Goal: Transaction & Acquisition: Book appointment/travel/reservation

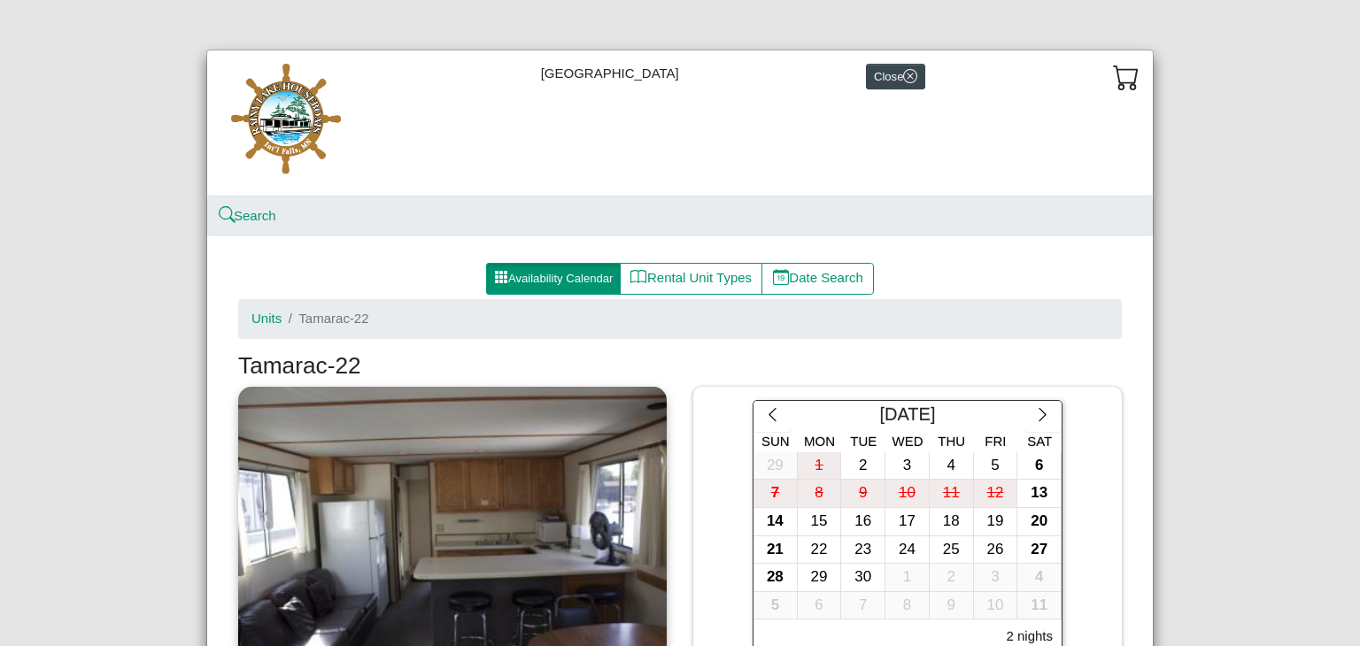
select select "*"
click at [1042, 414] on icon "chevron right" at bounding box center [1042, 414] width 17 height 17
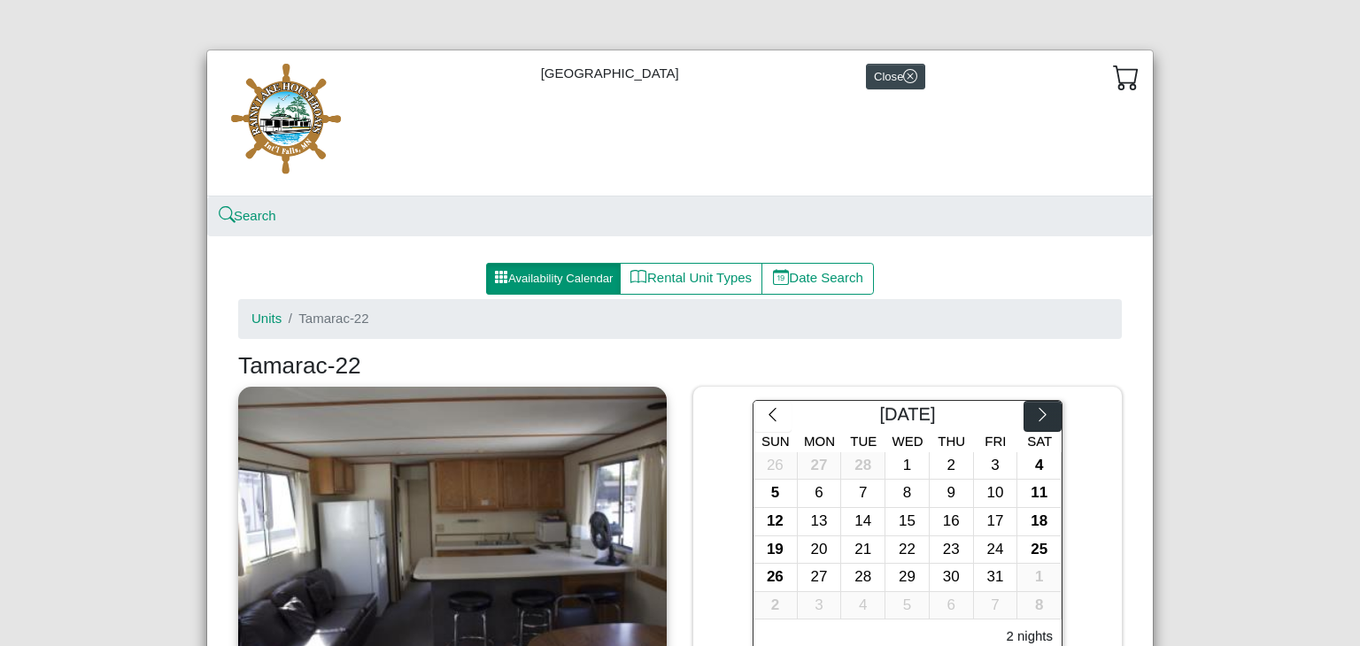
click at [1042, 414] on icon "chevron right" at bounding box center [1042, 414] width 17 height 17
click at [1048, 420] on icon "chevron right" at bounding box center [1042, 414] width 17 height 17
click at [1051, 421] on icon "chevron right" at bounding box center [1042, 414] width 17 height 17
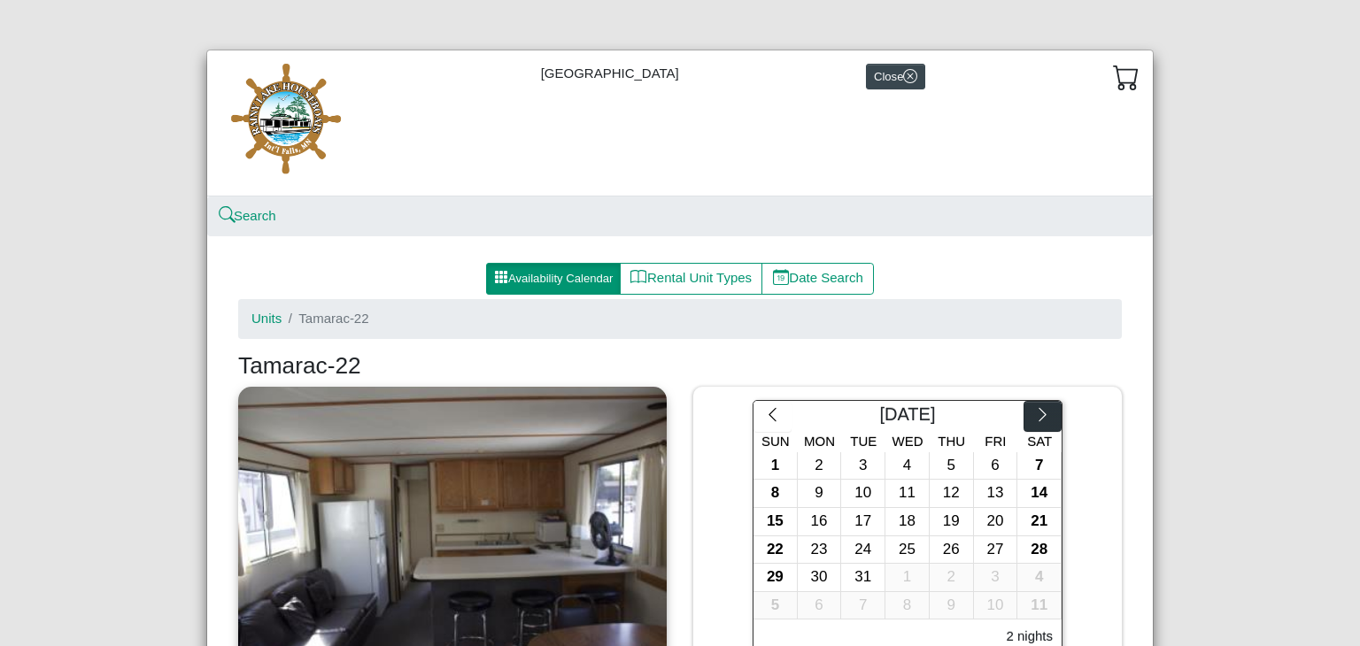
click at [1042, 415] on icon "chevron right" at bounding box center [1042, 414] width 17 height 17
click at [1049, 422] on icon "chevron right" at bounding box center [1042, 414] width 17 height 17
click at [1048, 423] on button "button" at bounding box center [1042, 417] width 38 height 32
click at [1048, 424] on button "button" at bounding box center [1042, 417] width 38 height 32
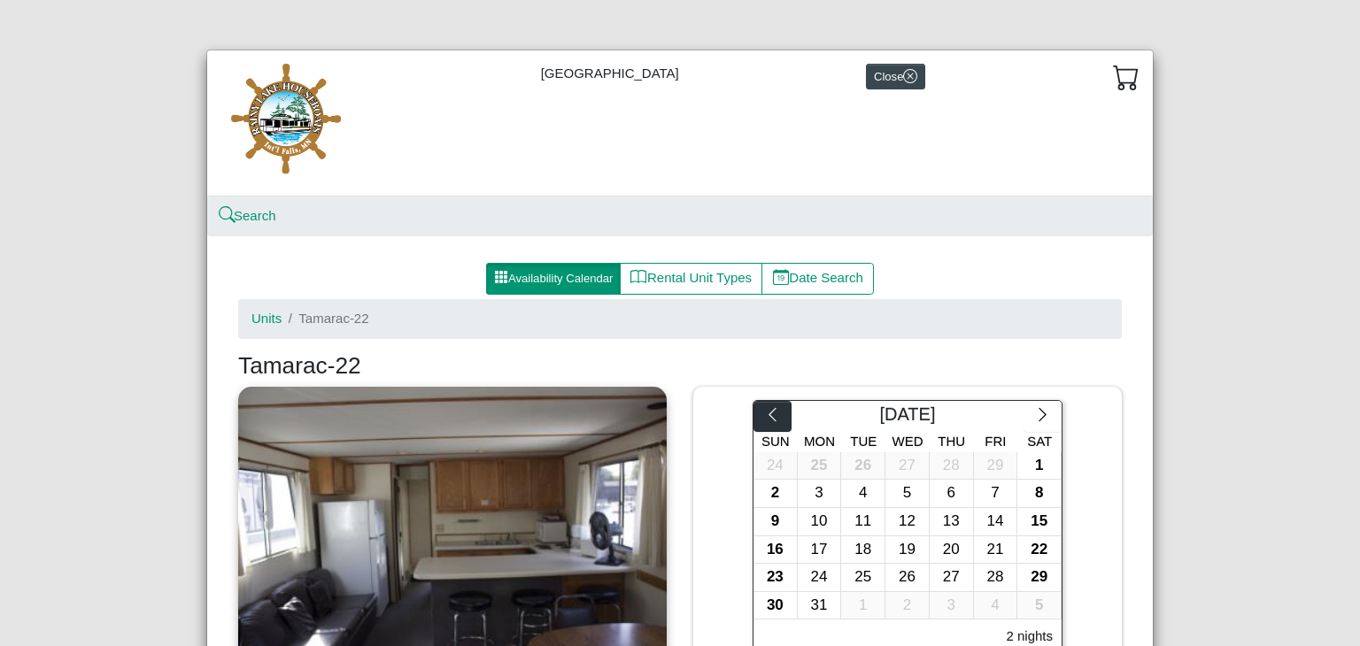
click at [772, 416] on icon "chevron left" at bounding box center [772, 414] width 17 height 17
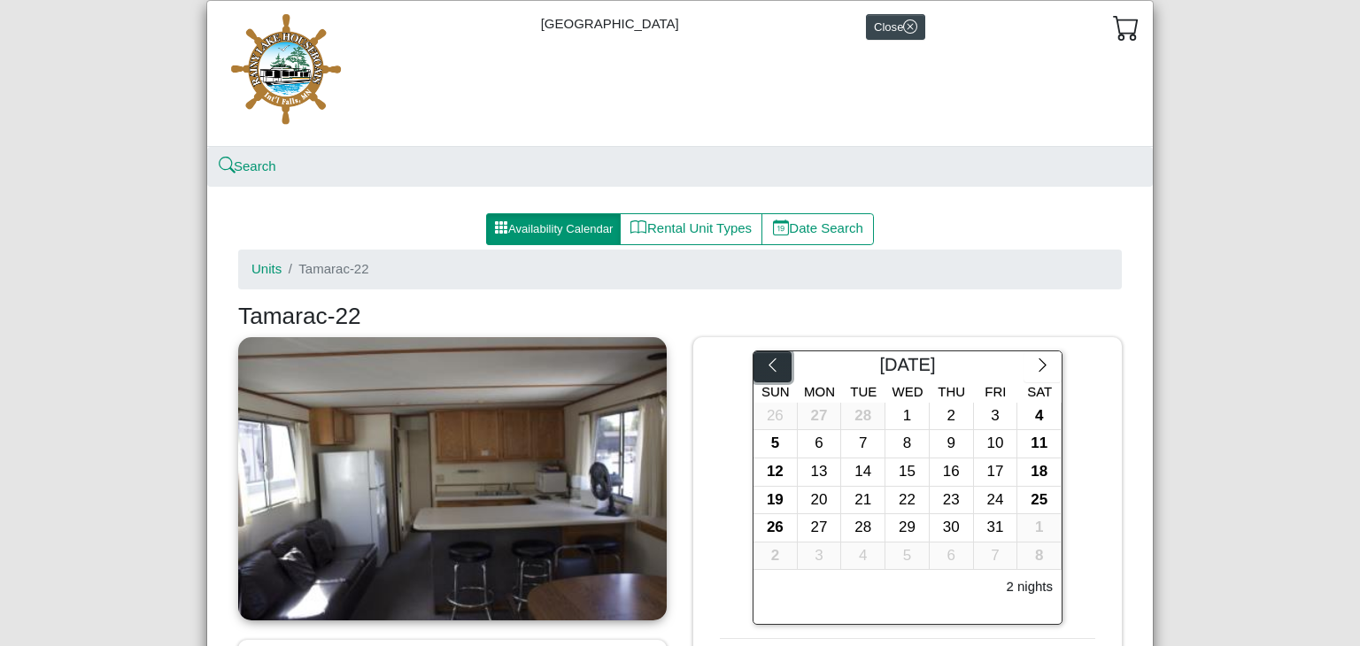
scroll to position [34, 0]
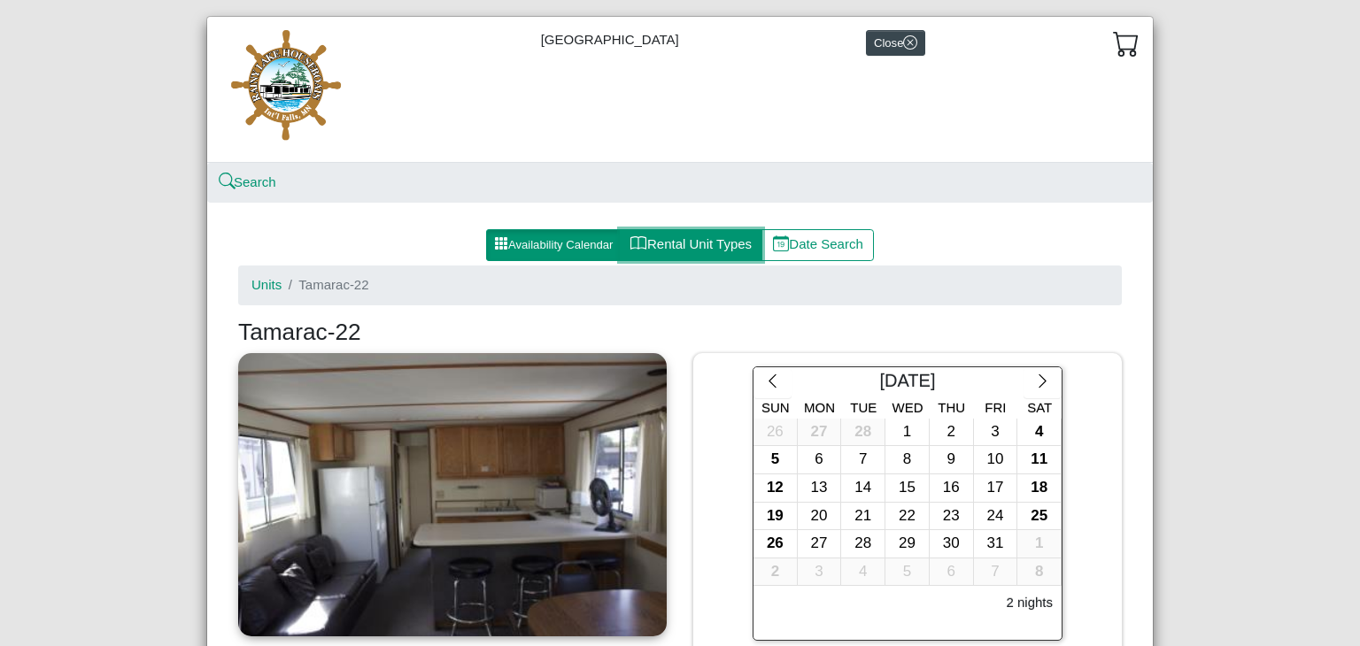
click at [686, 250] on button "Rental Unit Types" at bounding box center [691, 245] width 143 height 32
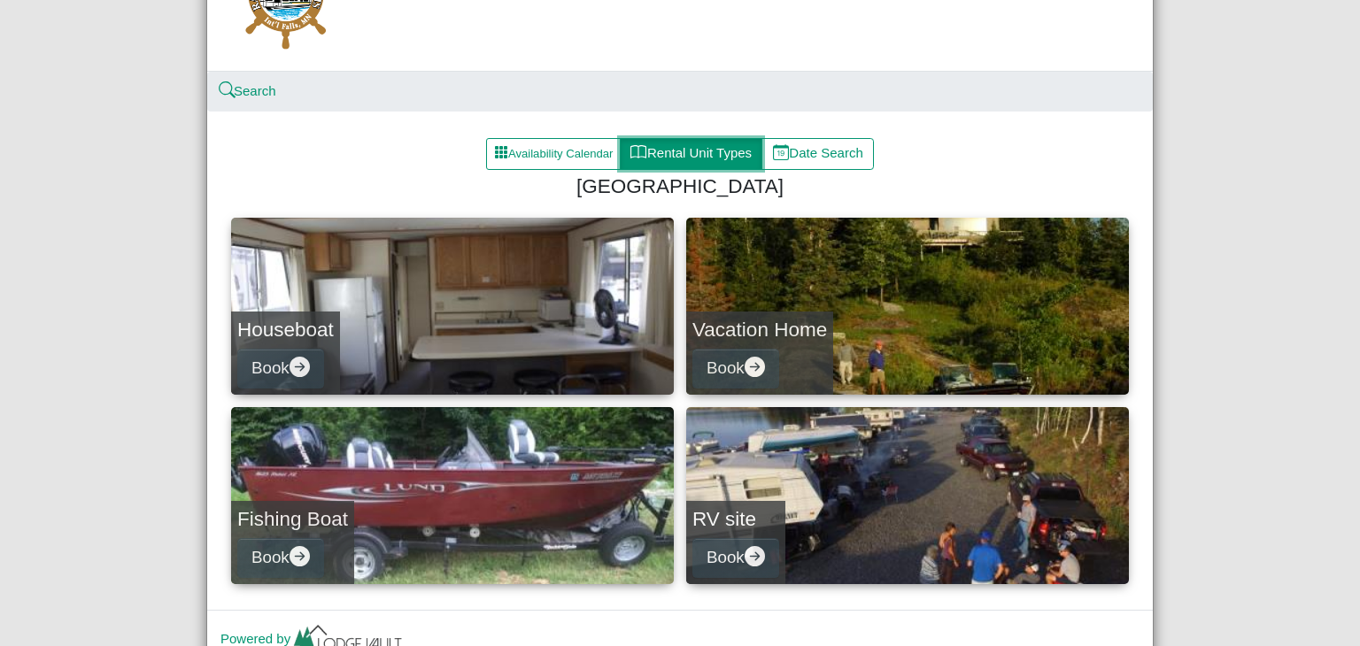
scroll to position [127, 0]
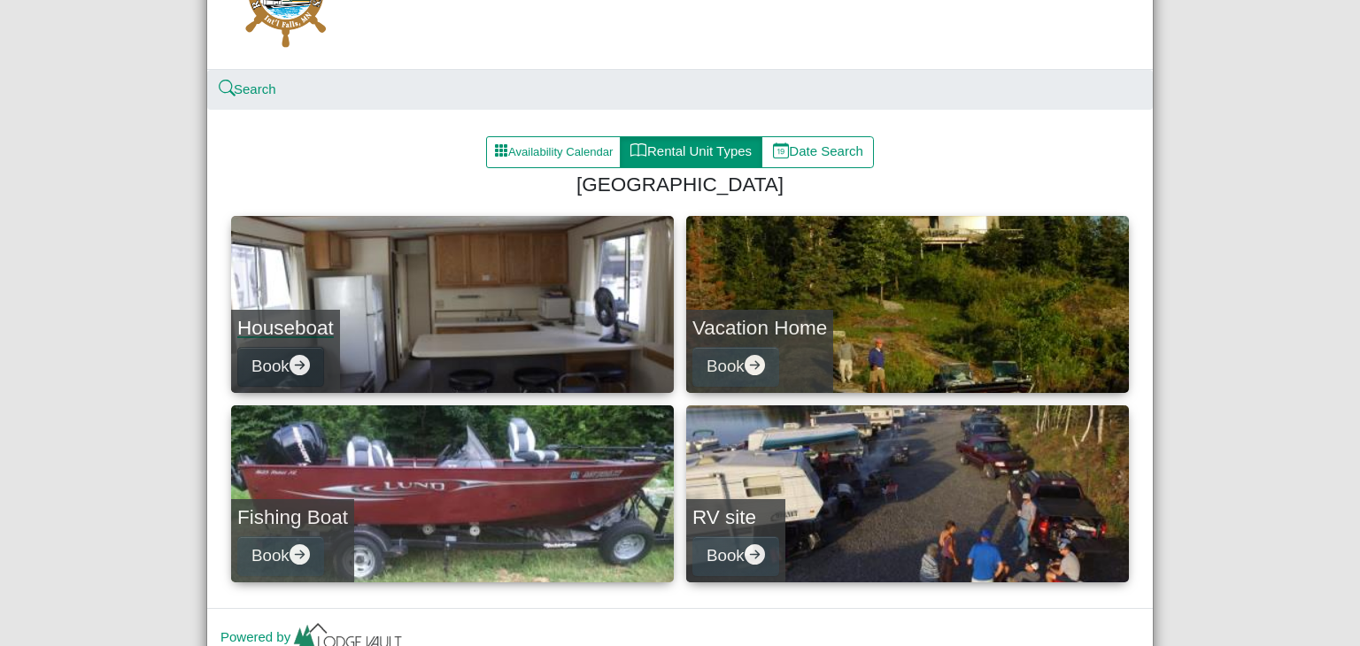
click at [304, 351] on button "Book" at bounding box center [280, 367] width 87 height 40
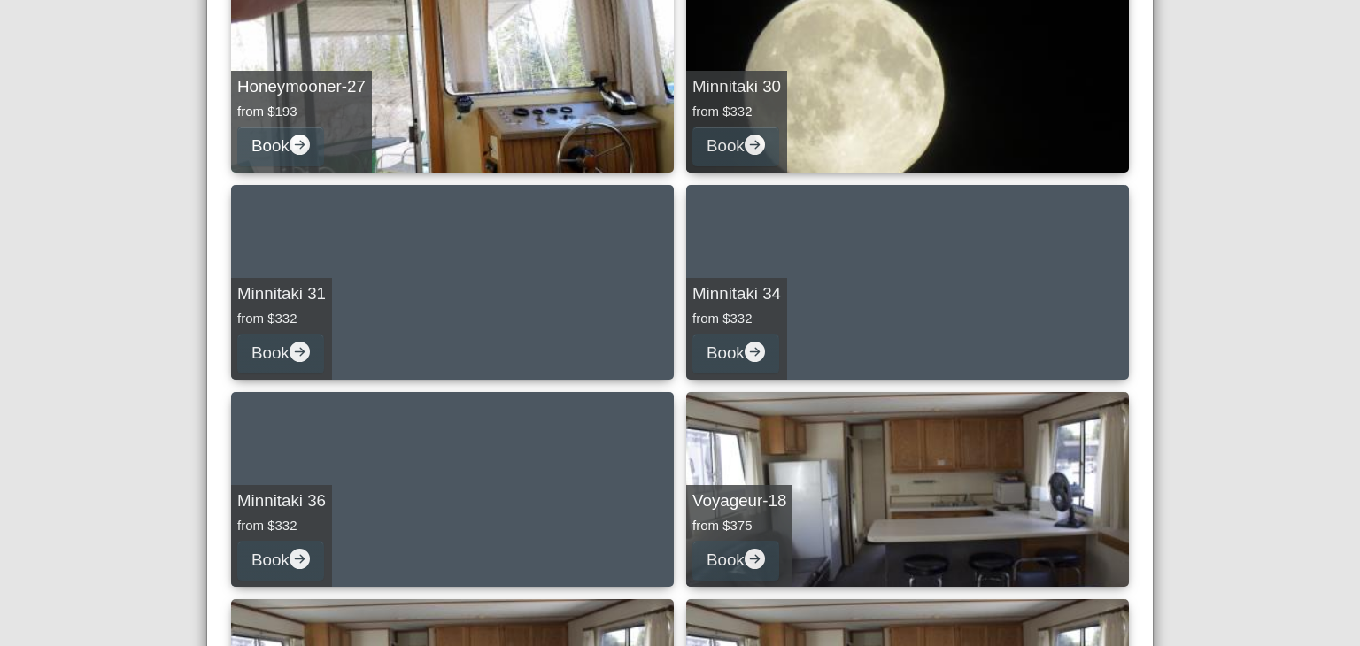
scroll to position [343, 0]
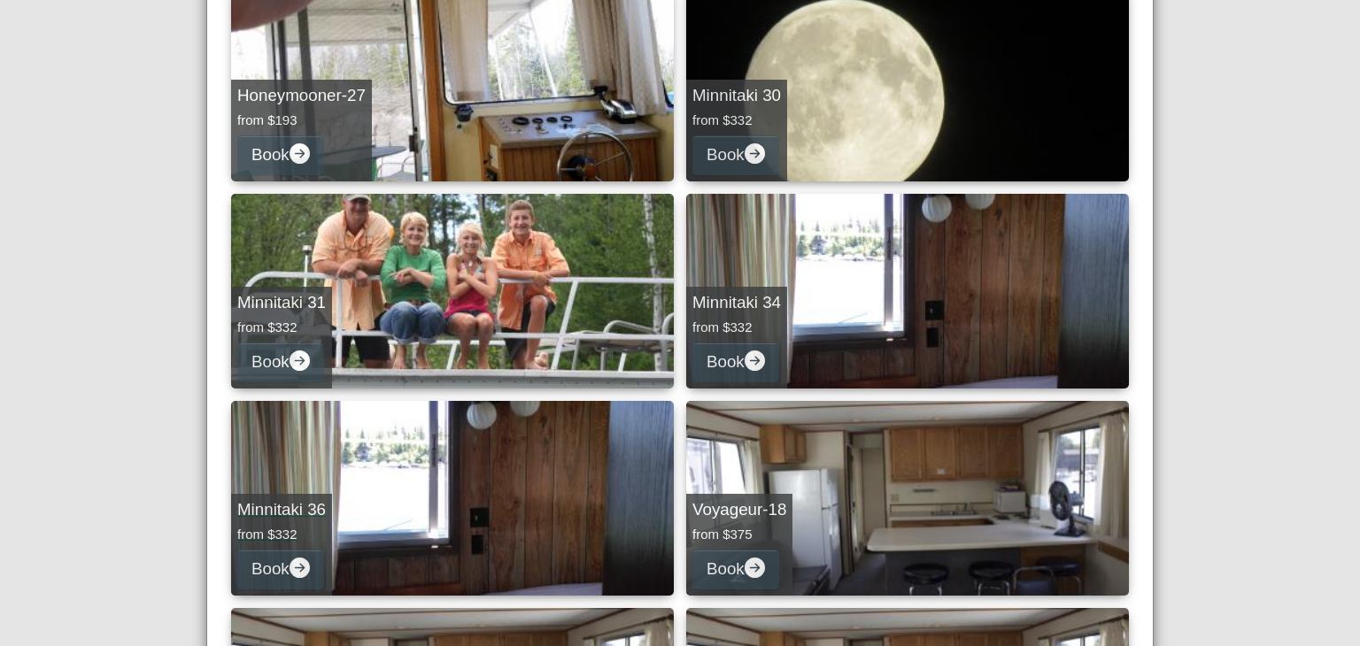
click at [417, 518] on link "Minnitaki 36 from $332 Book" at bounding box center [452, 498] width 443 height 195
select select "*"
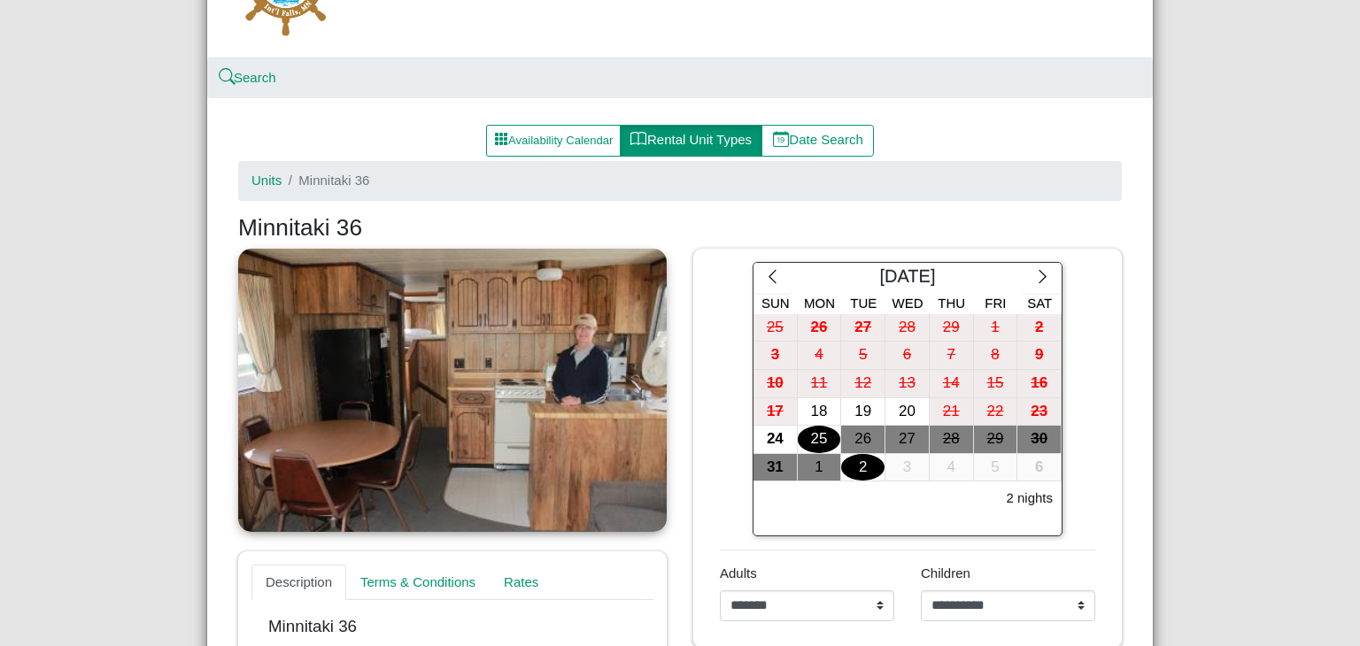
scroll to position [137, 0]
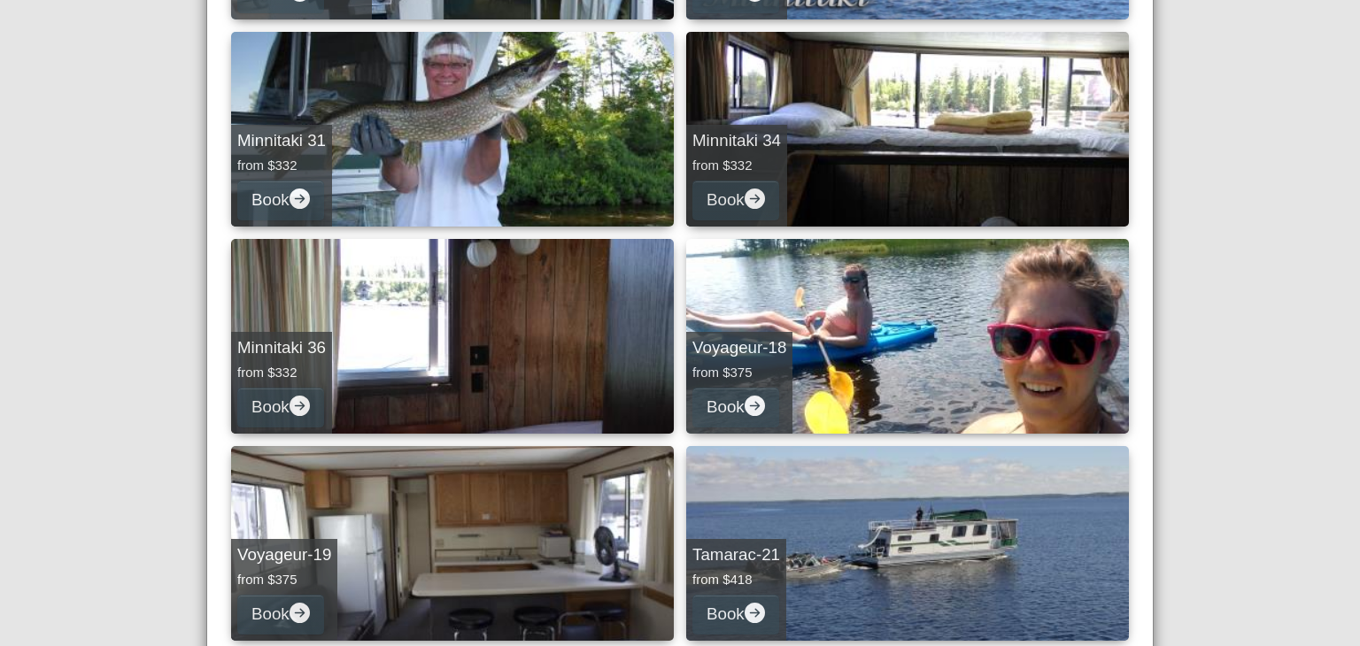
scroll to position [510, 0]
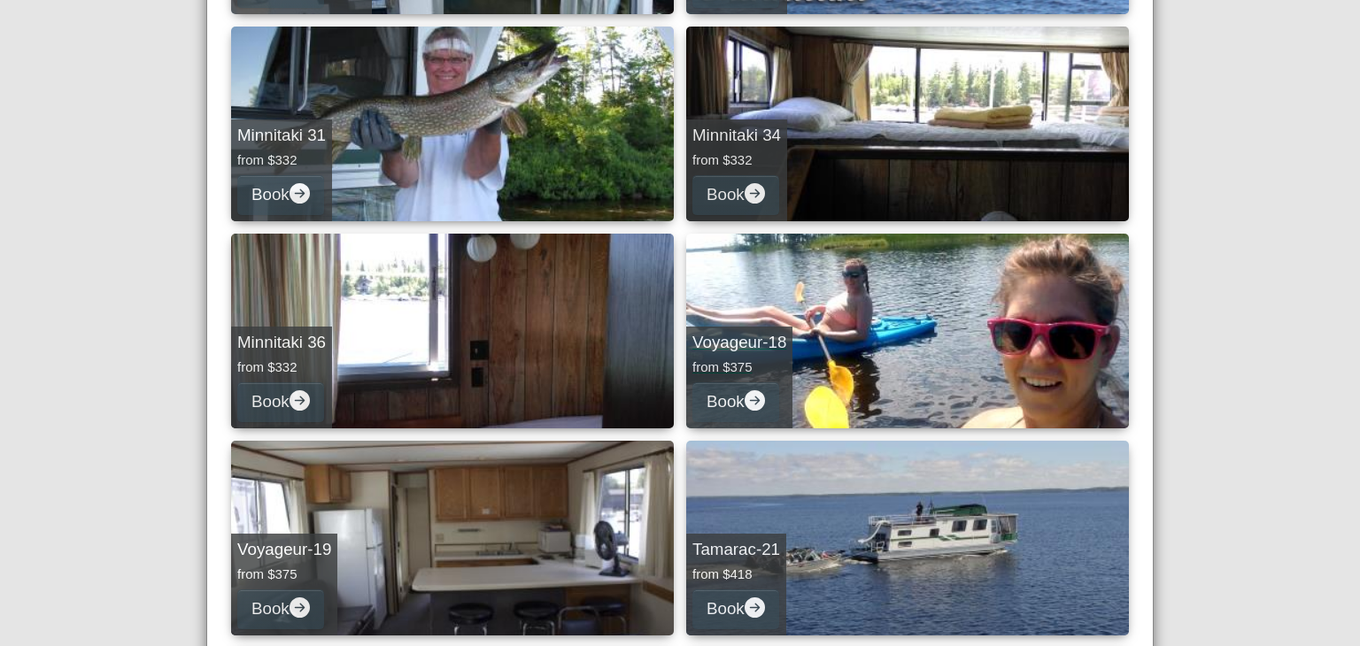
click at [816, 401] on link "Voyageur-18 from $375 Book" at bounding box center [907, 331] width 443 height 195
select select "*"
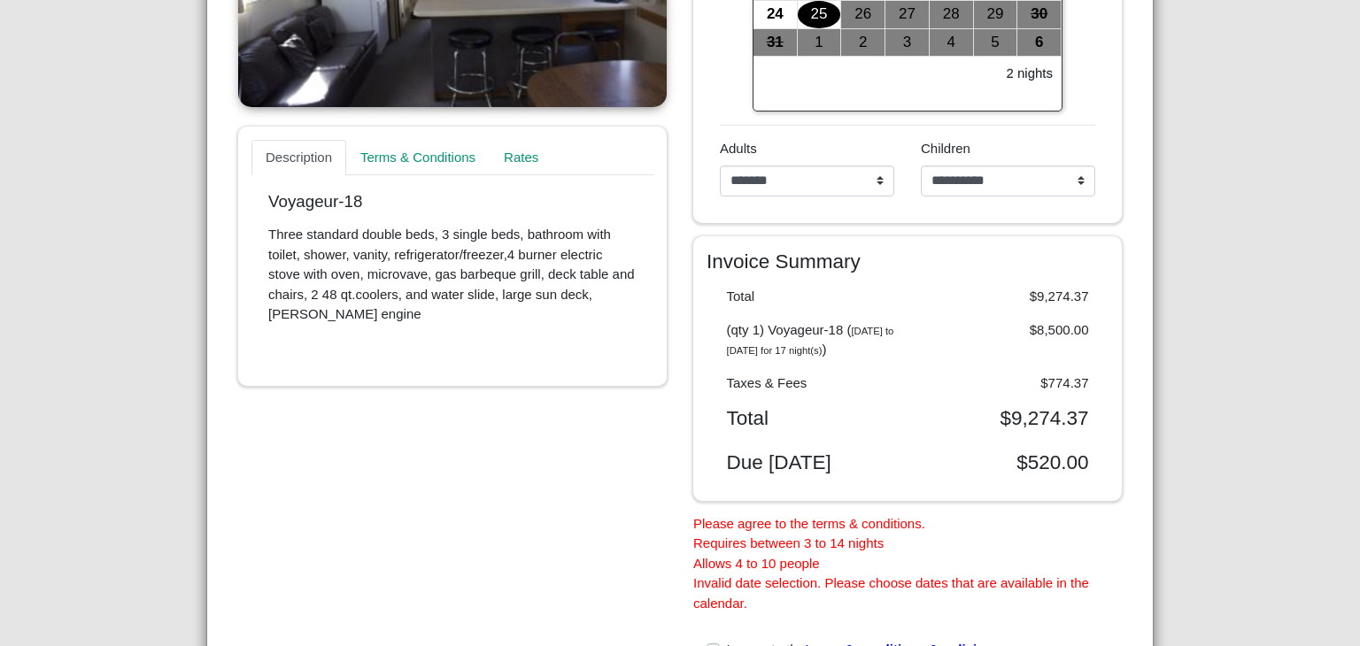
scroll to position [576, 0]
